Goal: Information Seeking & Learning: Learn about a topic

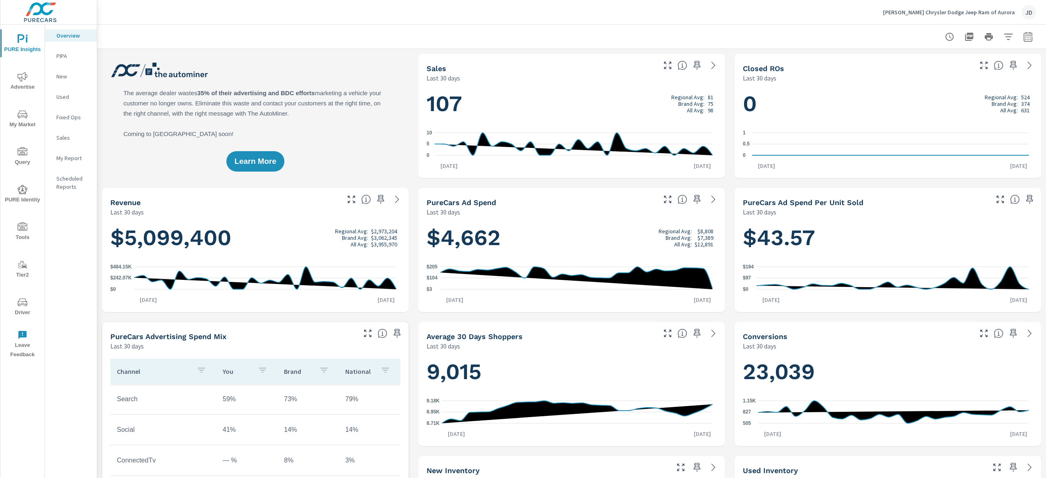
click at [17, 122] on span "My Market" at bounding box center [22, 119] width 39 height 20
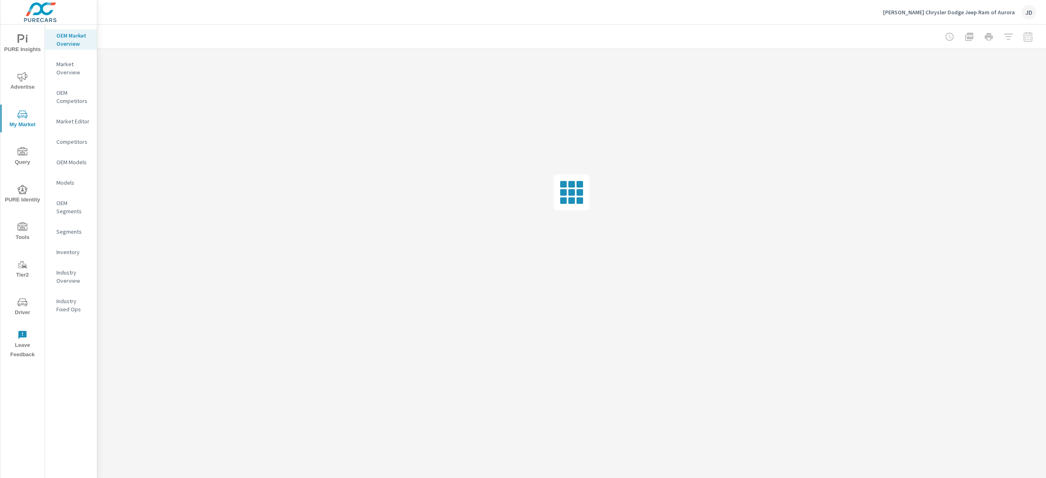
click at [79, 253] on p "Inventory" at bounding box center [73, 252] width 34 height 8
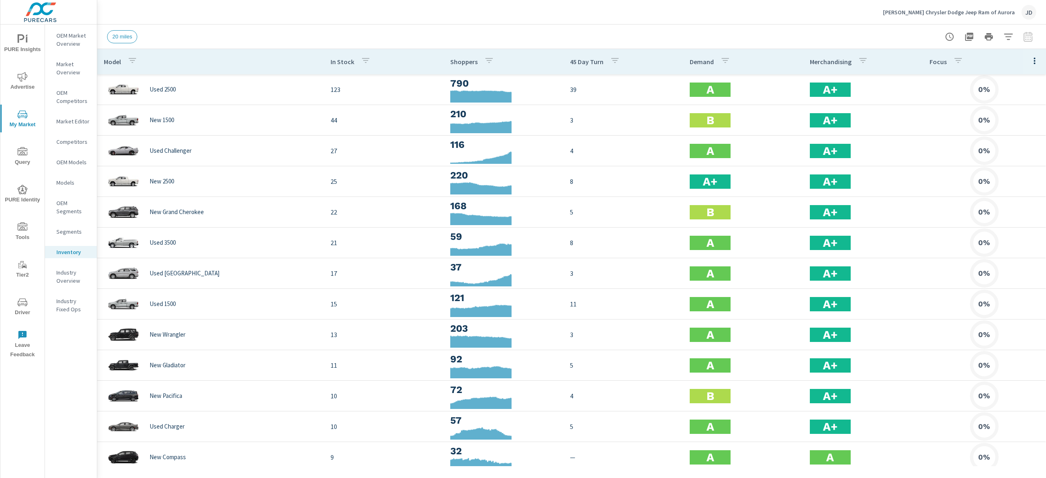
click at [663, 26] on div "20 miles" at bounding box center [571, 37] width 929 height 24
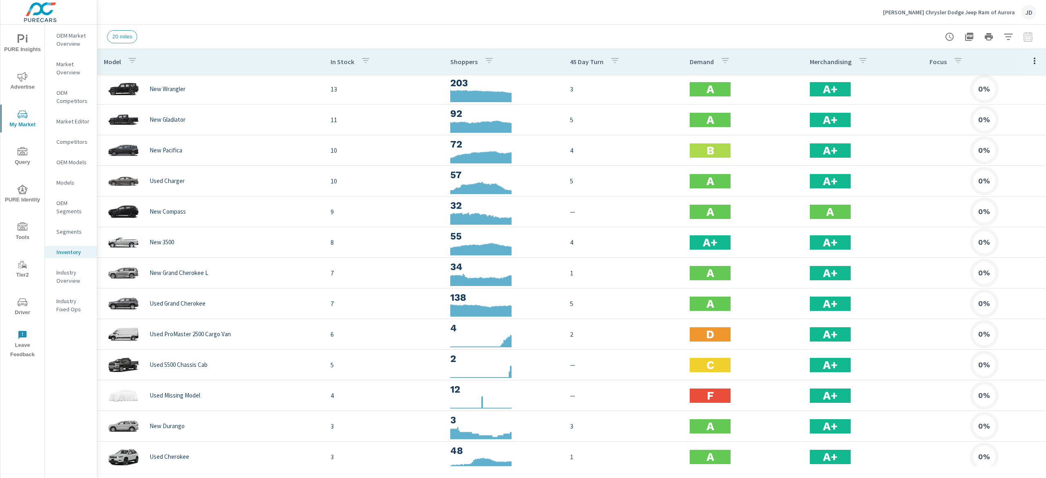
scroll to position [64, 0]
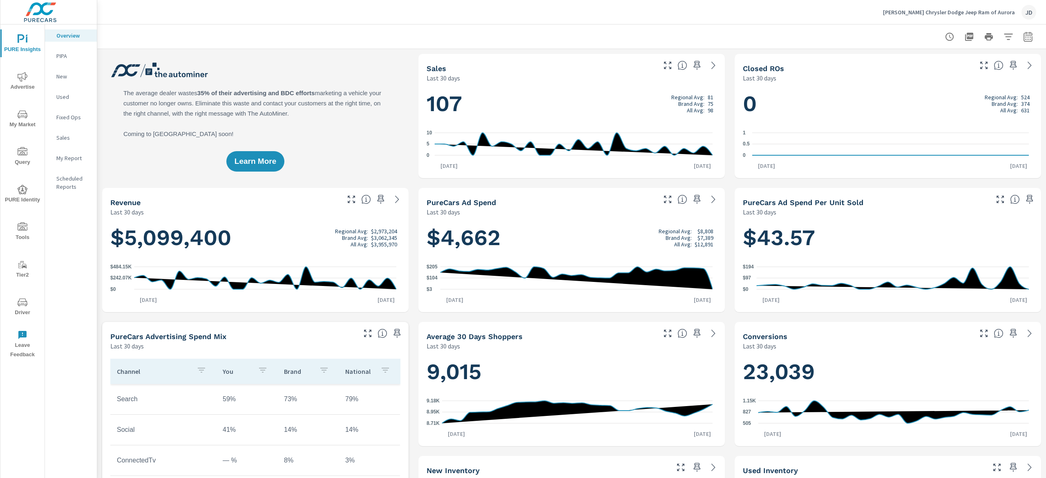
drag, startPoint x: 21, startPoint y: 124, endPoint x: 33, endPoint y: 121, distance: 12.3
click at [21, 126] on span "My Market" at bounding box center [22, 119] width 39 height 20
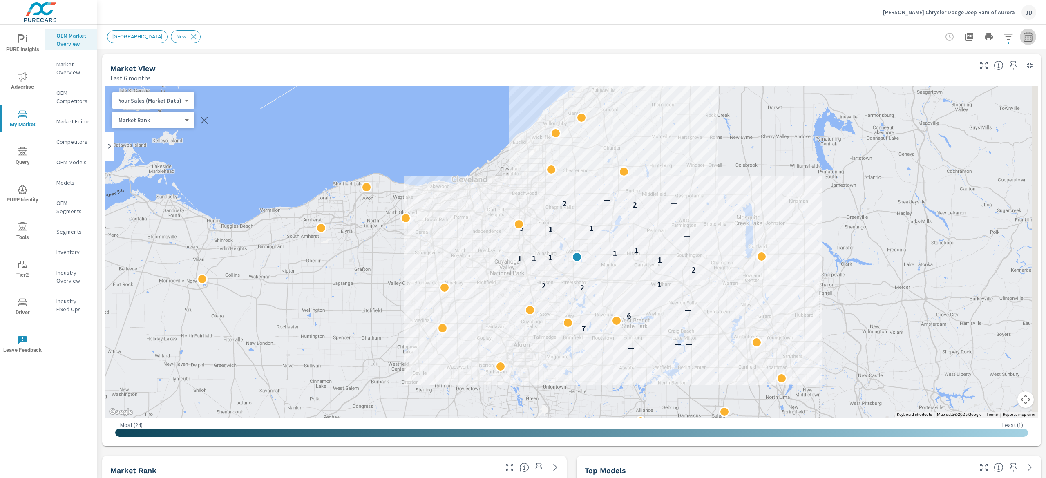
click at [1023, 38] on icon "button" at bounding box center [1028, 37] width 10 height 10
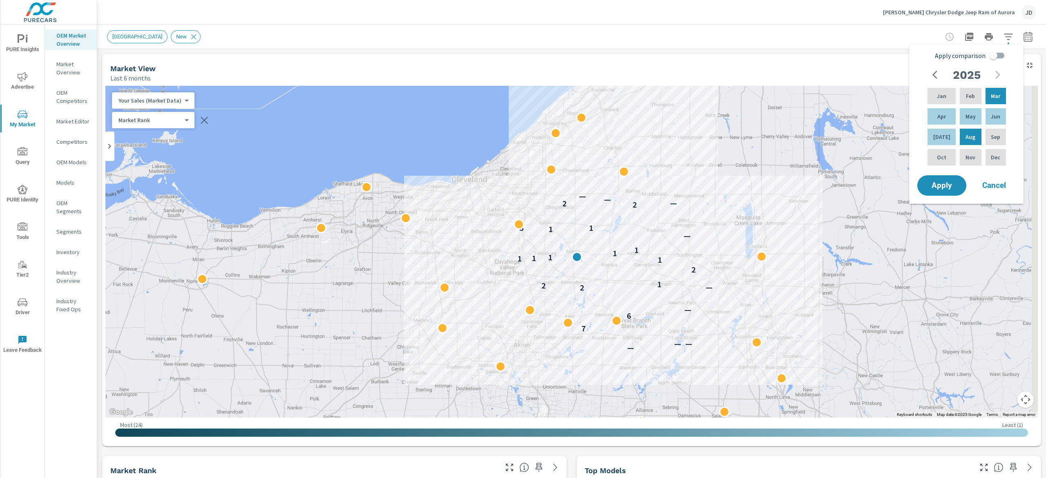
click at [989, 52] on input "Apply comparison" at bounding box center [993, 56] width 47 height 16
checkbox input "true"
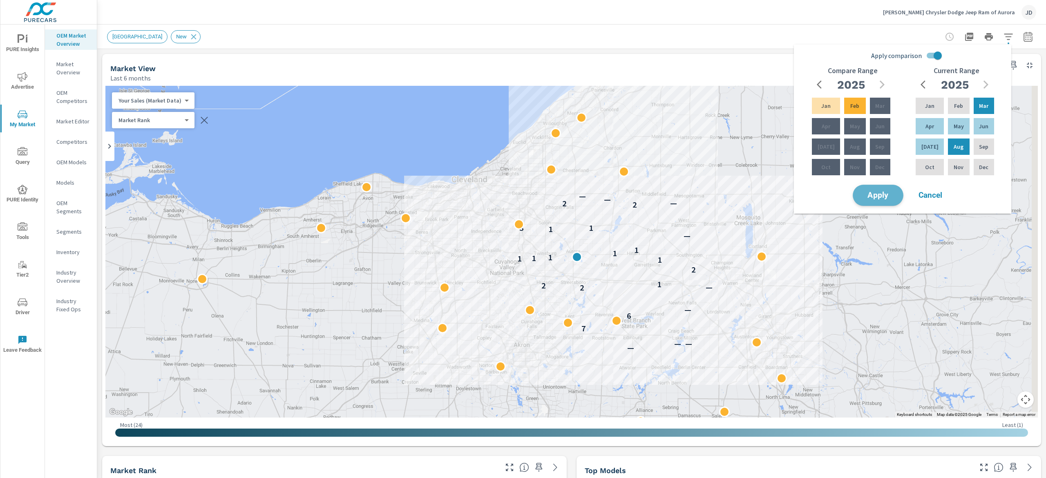
click at [873, 194] on span "Apply" at bounding box center [877, 196] width 33 height 8
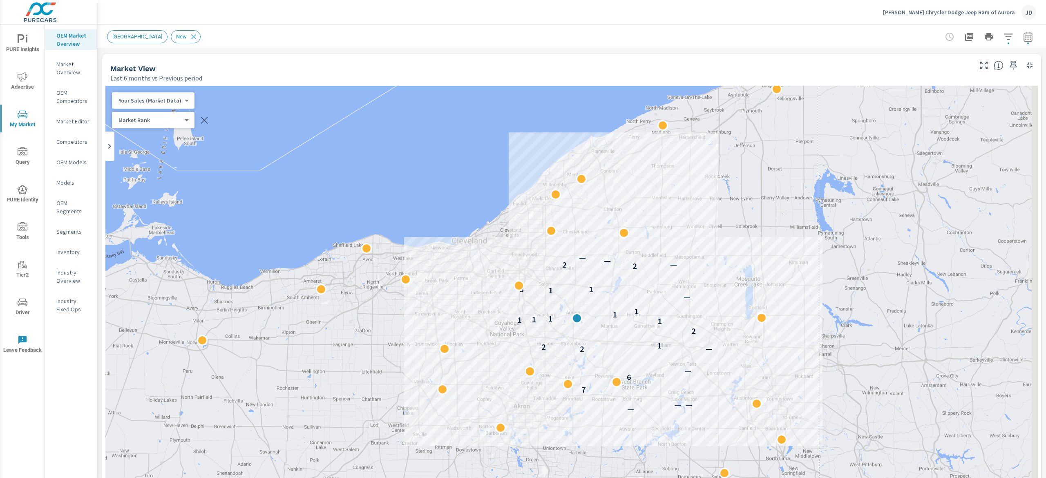
click at [1023, 32] on icon "button" at bounding box center [1028, 37] width 10 height 10
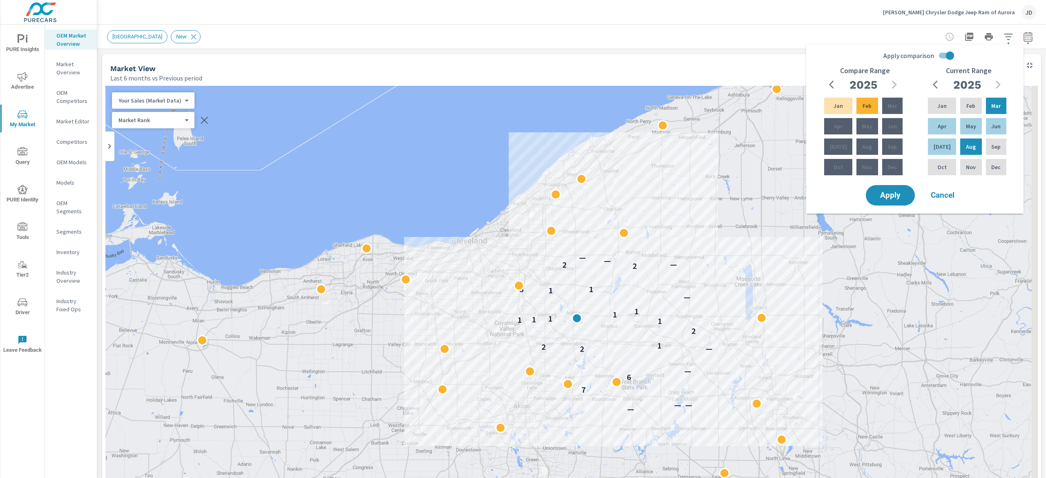
click at [642, 46] on div "[GEOGRAPHIC_DATA] New" at bounding box center [571, 37] width 929 height 24
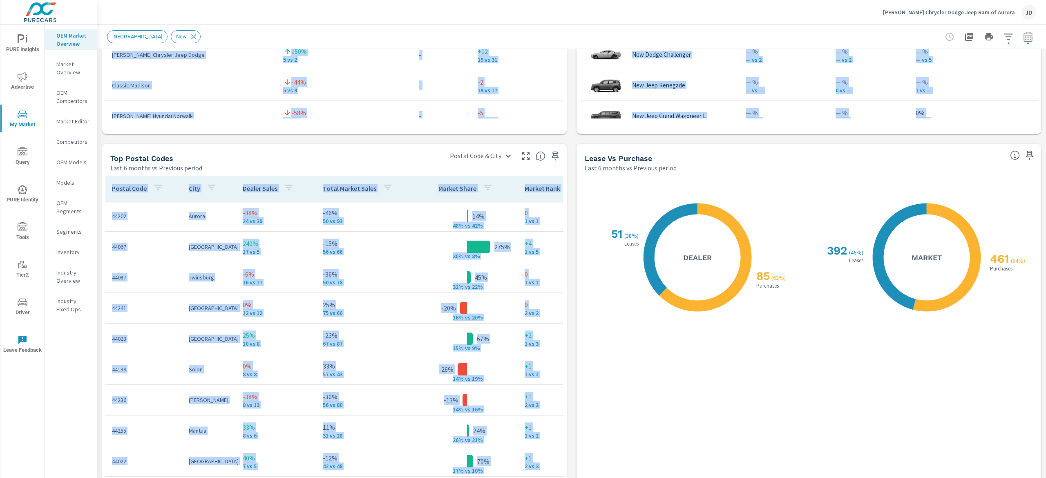
drag, startPoint x: 1045, startPoint y: 93, endPoint x: 1044, endPoint y: 354, distance: 261.0
click at [1044, 353] on div "Market Overview [PERSON_NAME] Chrysler Dodge Jeep Ram of Aurora Report date ran…" at bounding box center [571, 251] width 948 height 453
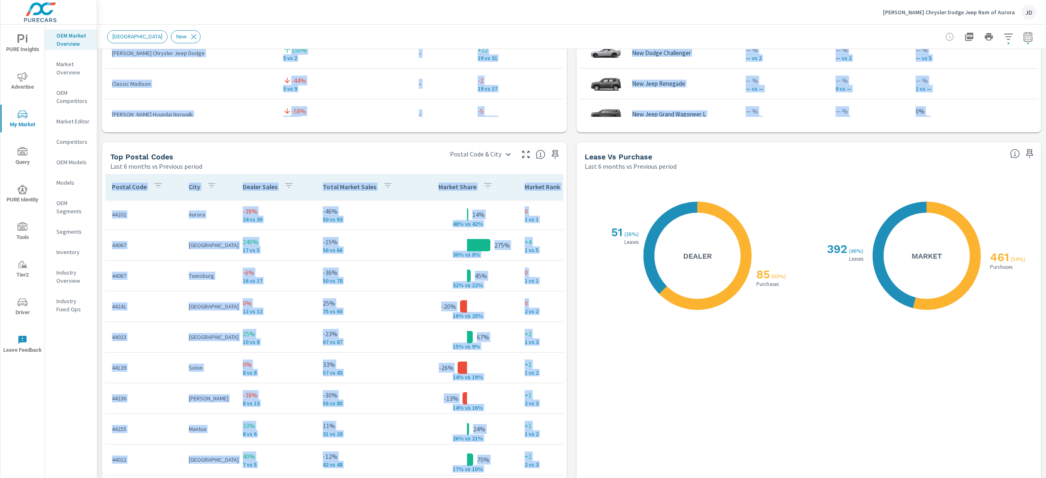
click at [930, 377] on div "X X 461 ( 54% ) Purchases 392 ( 46% ) Leases Market" at bounding box center [923, 370] width 219 height 382
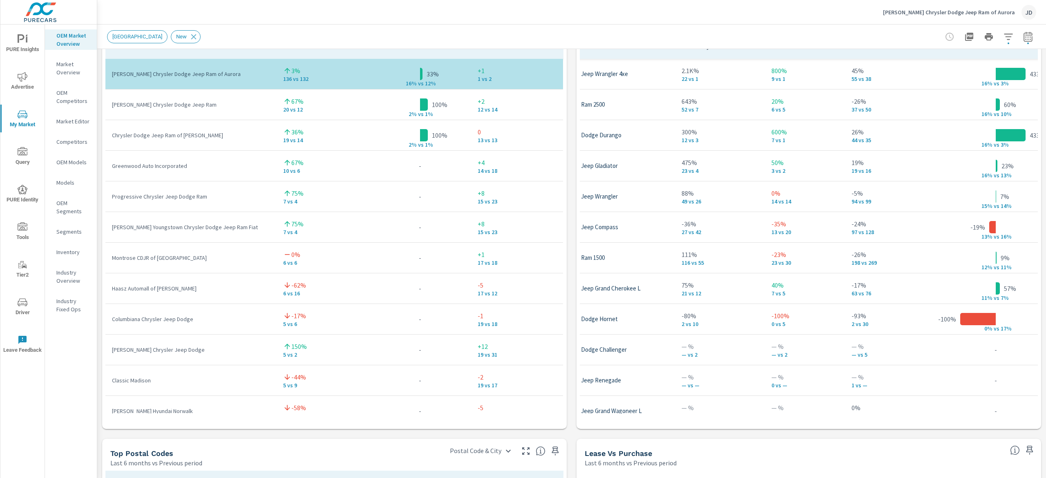
scroll to position [306, 66]
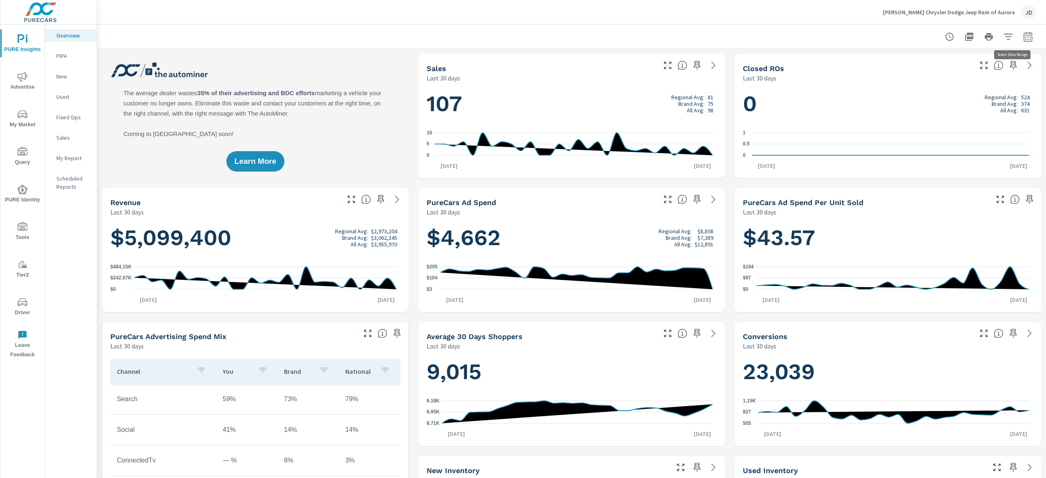
click at [1023, 39] on icon "button" at bounding box center [1028, 37] width 10 height 10
click at [969, 73] on select "Custom Yesterday Last week Last 7 days Last 14 days Last 30 days Last 45 days L…" at bounding box center [950, 70] width 82 height 16
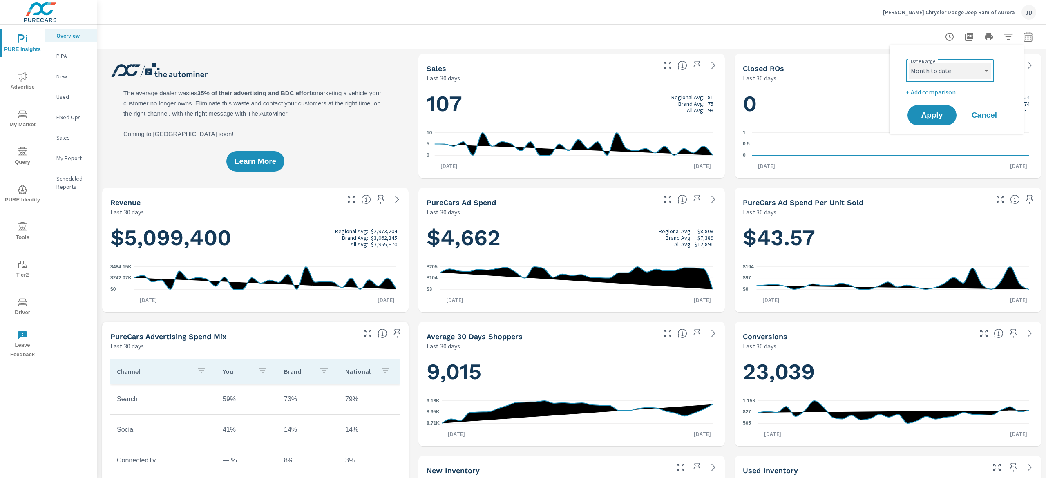
click at [909, 62] on select "Custom Yesterday Last week Last 7 days Last 14 days Last 30 days Last 45 days L…" at bounding box center [950, 70] width 82 height 16
select select "Month to date"
click at [935, 92] on p "+ Add comparison" at bounding box center [957, 92] width 105 height 10
select select "Previous period"
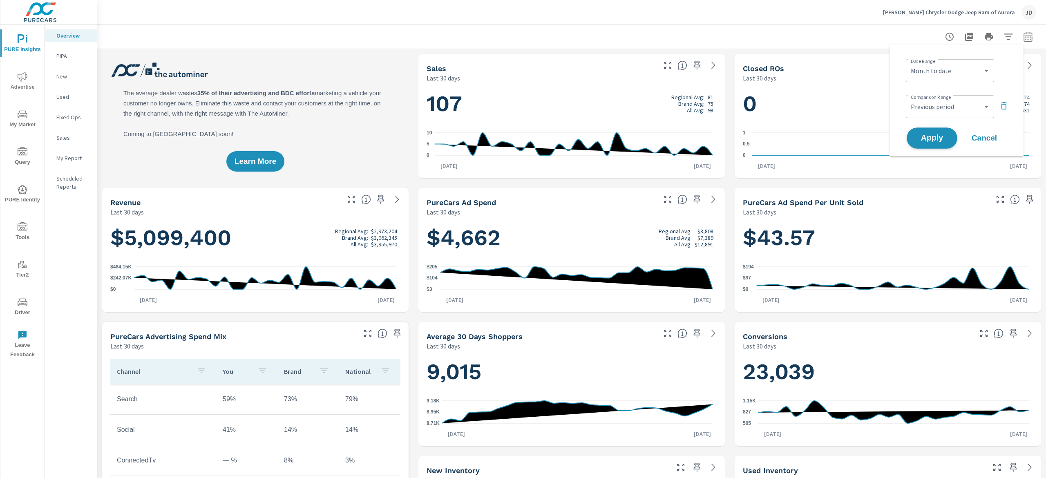
click at [938, 134] on span "Apply" at bounding box center [931, 138] width 33 height 8
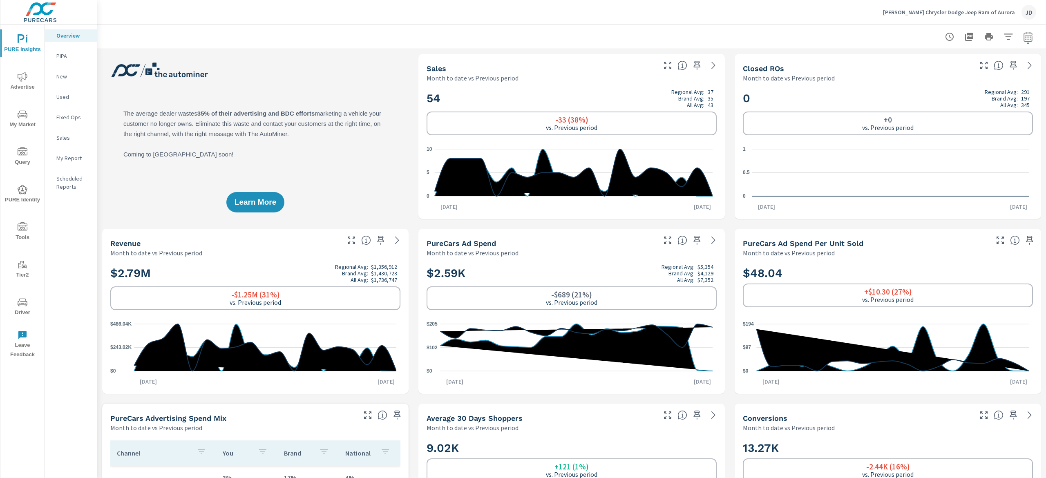
click at [47, 75] on div "New" at bounding box center [71, 76] width 52 height 12
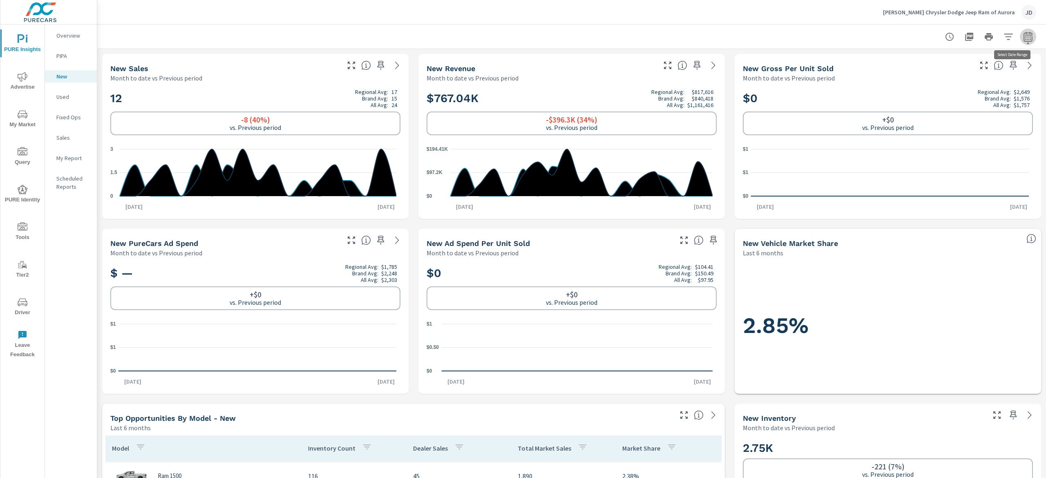
click at [1023, 37] on icon "button" at bounding box center [1028, 37] width 10 height 10
select select "Month to date"
select select "Previous period"
click at [973, 74] on select "Custom Yesterday Last week Last 7 days Last 14 days Last 30 days Last 45 days L…" at bounding box center [950, 70] width 82 height 16
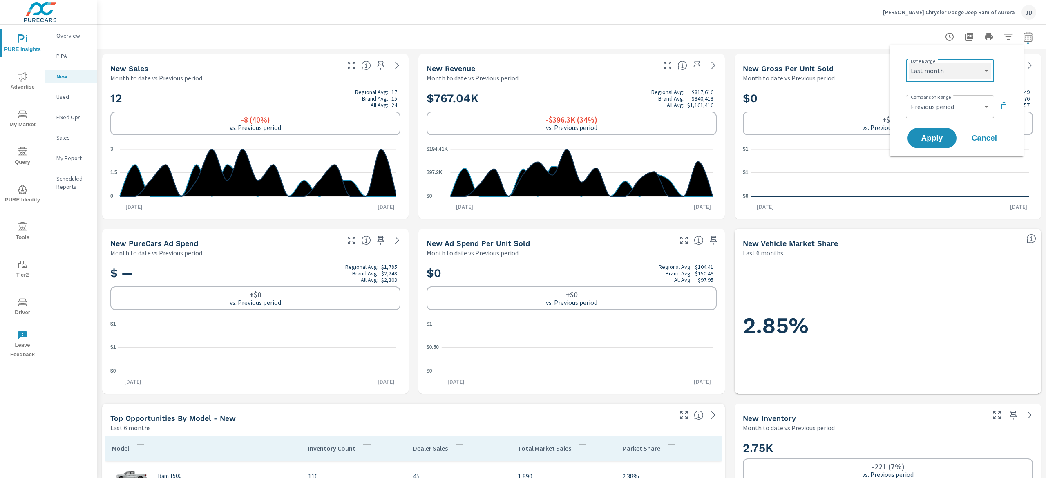
click at [909, 62] on select "Custom Yesterday Last week Last 7 days Last 14 days Last 30 days Last 45 days L…" at bounding box center [950, 70] width 82 height 16
select select "Last month"
click at [932, 137] on span "Apply" at bounding box center [931, 138] width 33 height 8
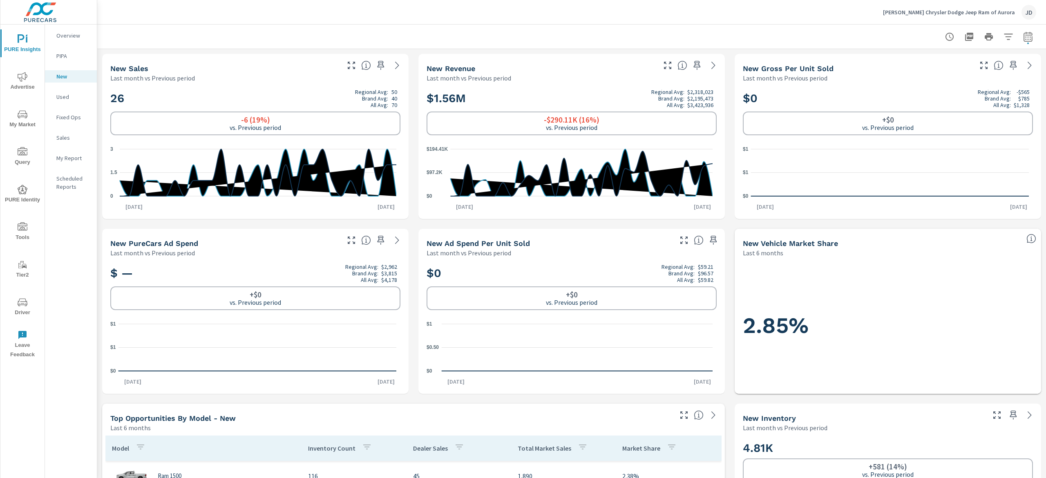
click at [75, 101] on div "Used" at bounding box center [71, 97] width 52 height 12
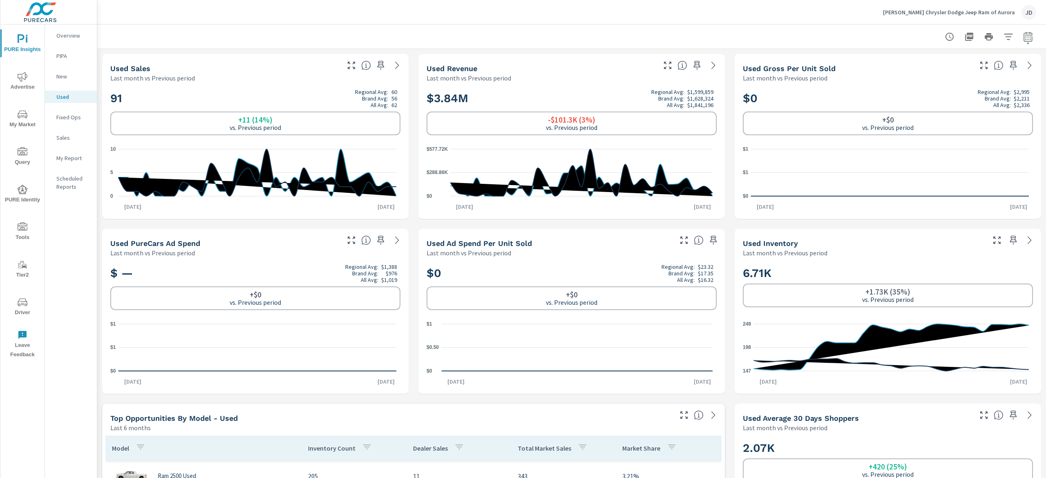
click at [75, 75] on p "New" at bounding box center [73, 76] width 34 height 8
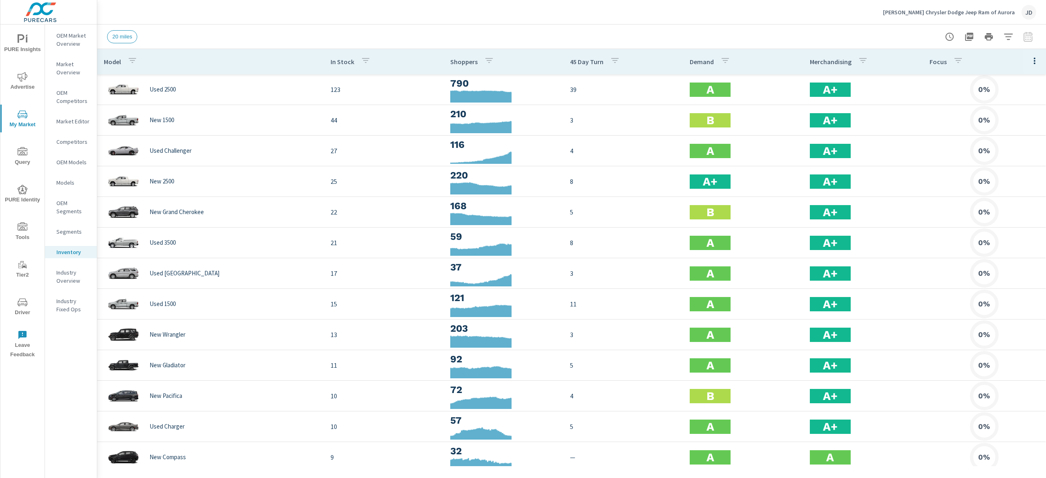
click at [25, 86] on span "Advertise" at bounding box center [22, 82] width 39 height 20
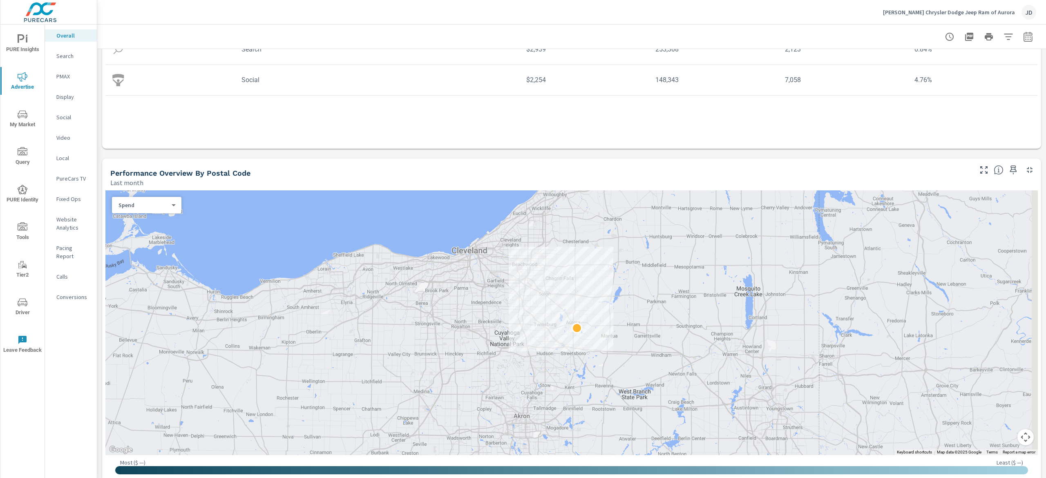
scroll to position [490, 0]
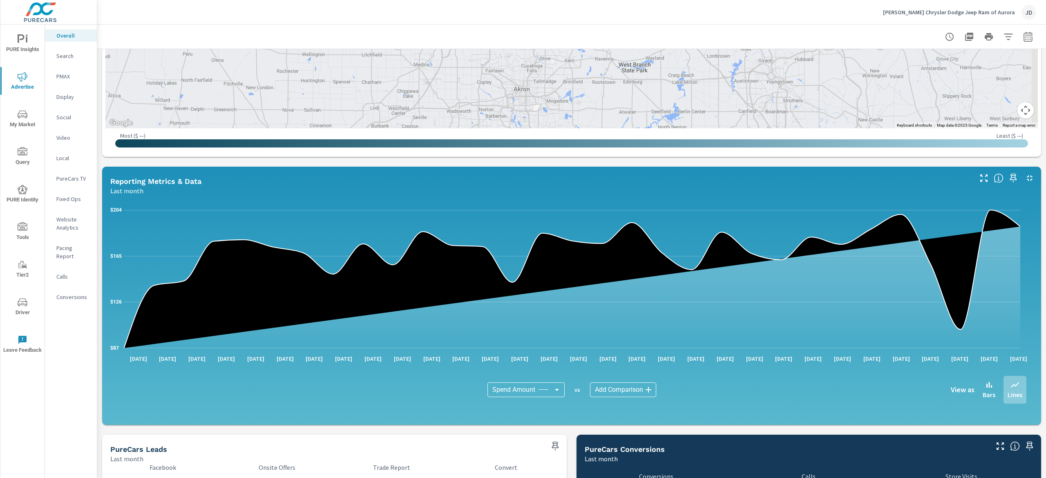
click at [58, 60] on div "Search" at bounding box center [71, 56] width 52 height 12
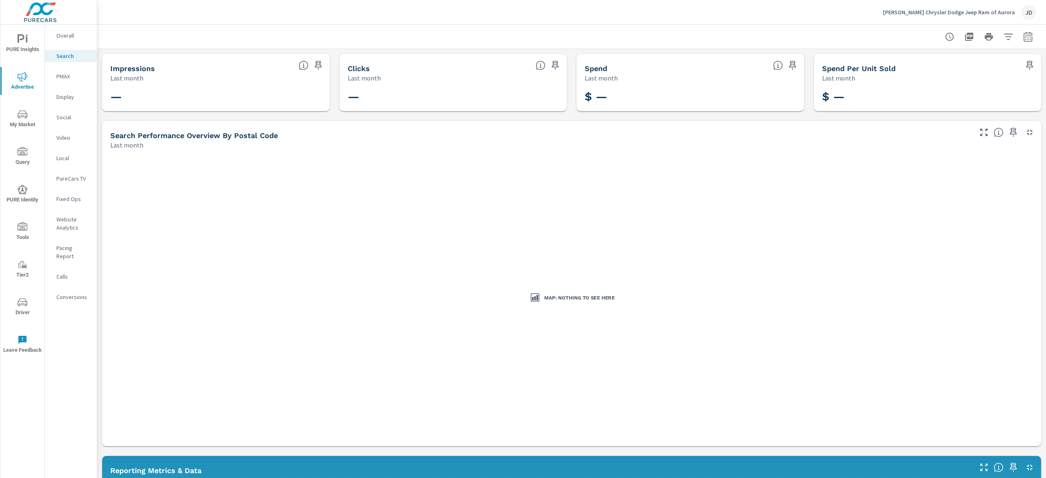
click at [61, 73] on p "PMAX" at bounding box center [73, 76] width 34 height 8
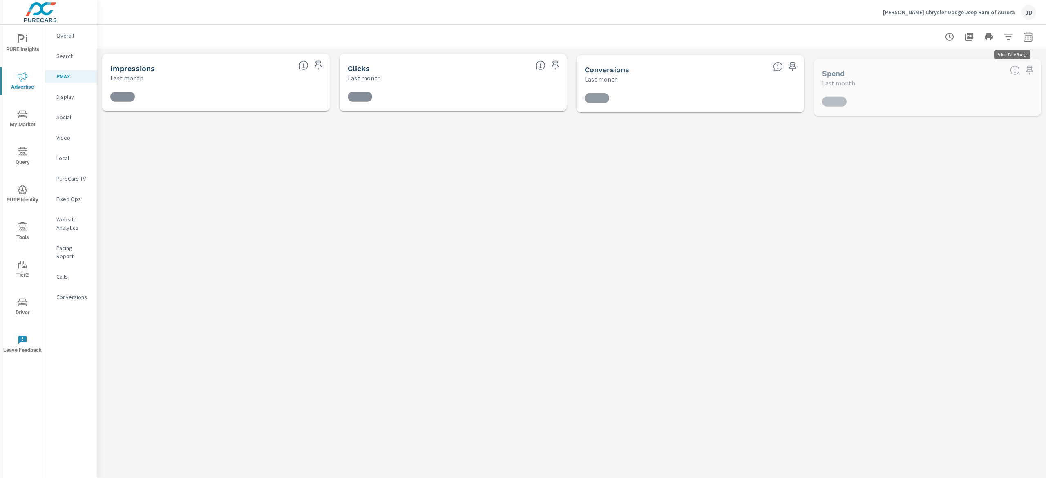
click at [1026, 34] on icon "button" at bounding box center [1027, 36] width 9 height 10
select select "Last month"
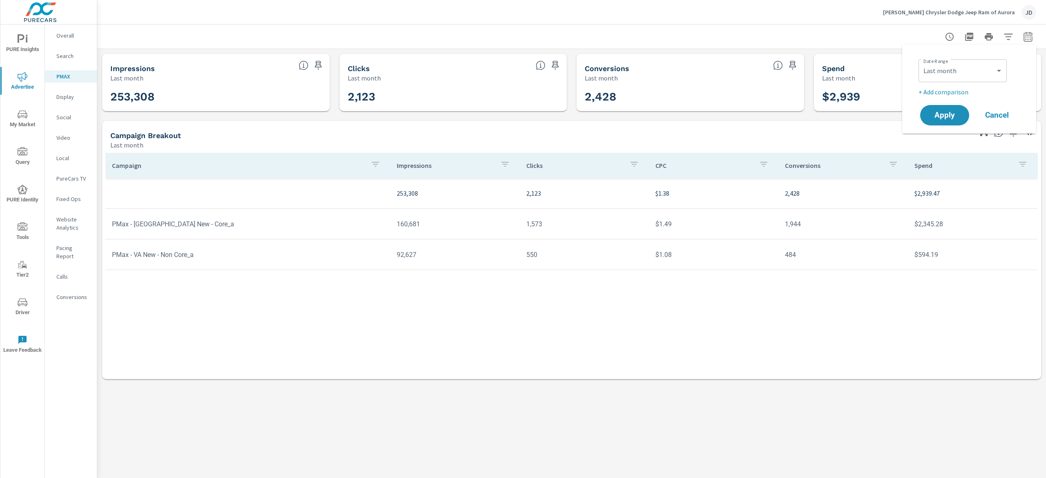
click at [955, 97] on div "Date Range Custom Yesterday Last week Last 7 days Last 14 days Last 30 days Las…" at bounding box center [969, 89] width 114 height 76
click at [940, 91] on p "+ Add comparison" at bounding box center [970, 92] width 105 height 10
select select "Previous period"
click at [952, 137] on span "Apply" at bounding box center [944, 138] width 33 height 8
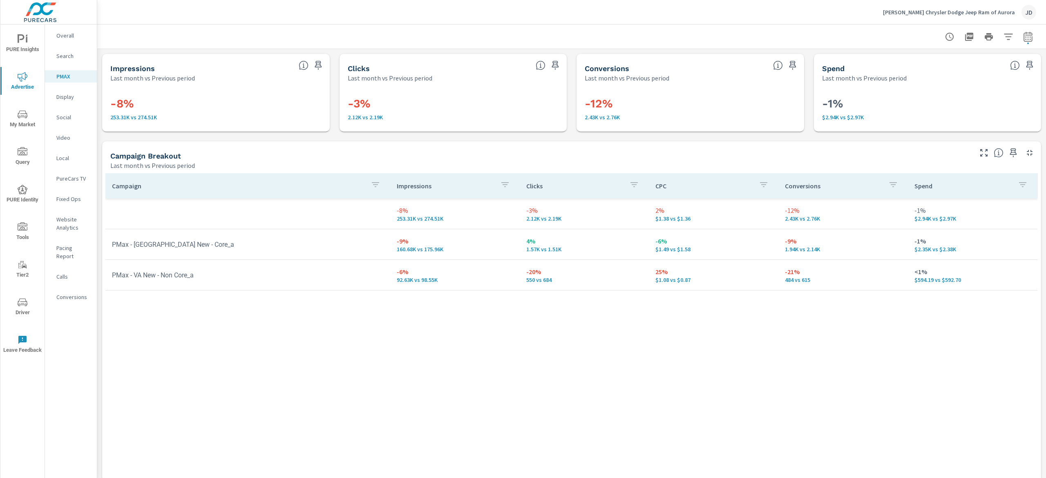
click at [62, 56] on p "Search" at bounding box center [73, 56] width 34 height 8
